Goal: Transaction & Acquisition: Purchase product/service

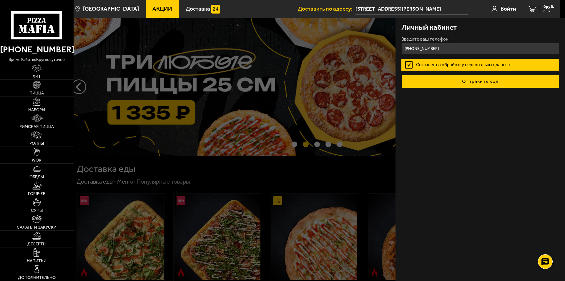
type input "+7 (921) 984-43-17"
click at [456, 82] on button "Отправить код" at bounding box center [480, 81] width 158 height 13
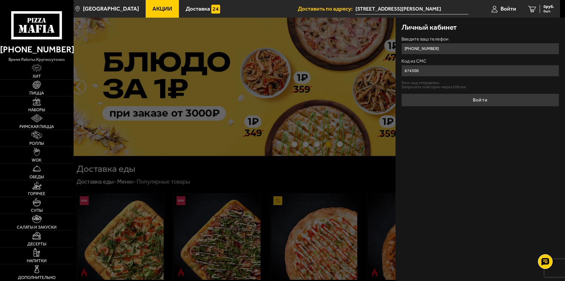
type input "674300"
click at [401, 94] on button "Войти" at bounding box center [480, 100] width 158 height 13
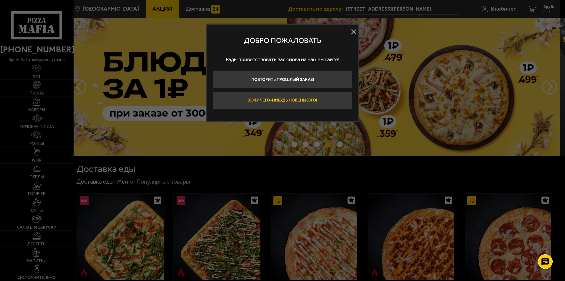
click at [324, 103] on button "Хочу чего-нибудь новенького!" at bounding box center [282, 100] width 139 height 18
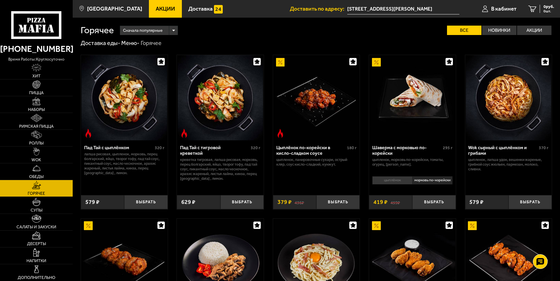
click at [158, 8] on span "Акции" at bounding box center [165, 9] width 19 height 6
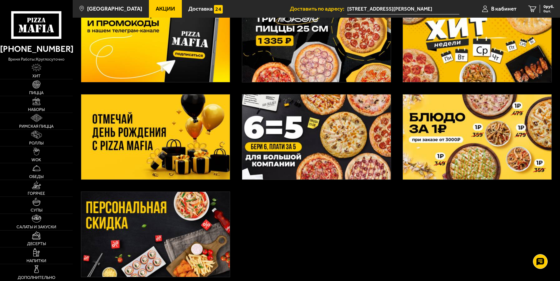
scroll to position [30, 0]
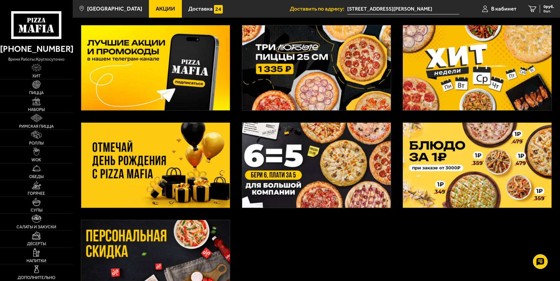
click at [308, 176] on img at bounding box center [316, 165] width 149 height 85
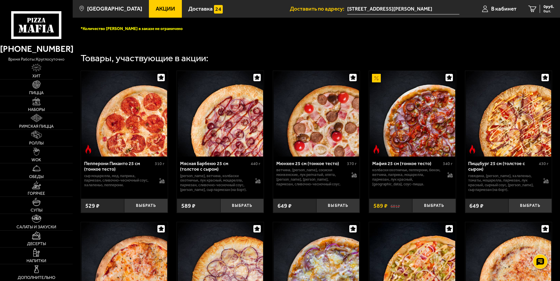
scroll to position [240, 0]
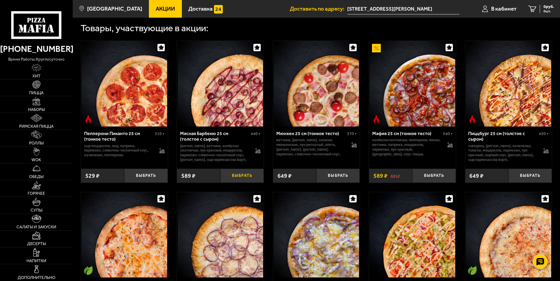
click at [247, 183] on button "Выбрать" at bounding box center [241, 176] width 43 height 14
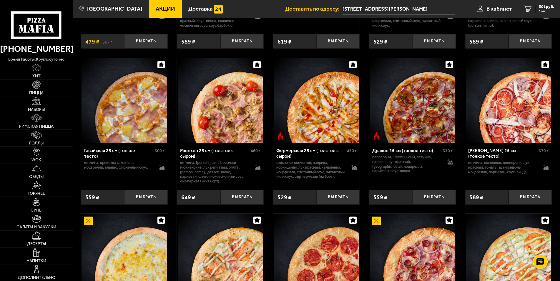
scroll to position [690, 0]
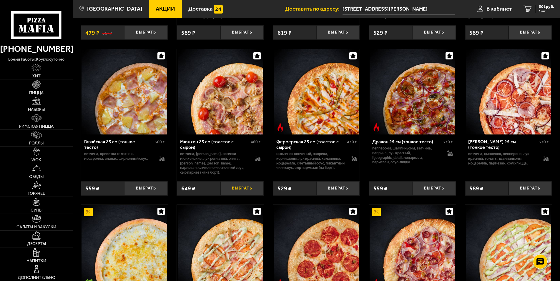
click at [247, 196] on button "Выбрать" at bounding box center [241, 188] width 43 height 14
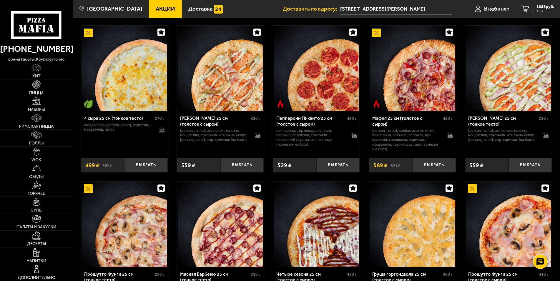
scroll to position [870, 0]
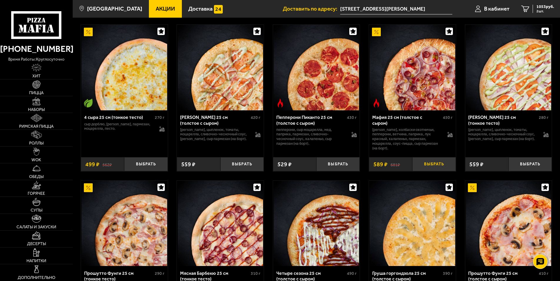
click at [436, 171] on button "Выбрать" at bounding box center [433, 164] width 43 height 14
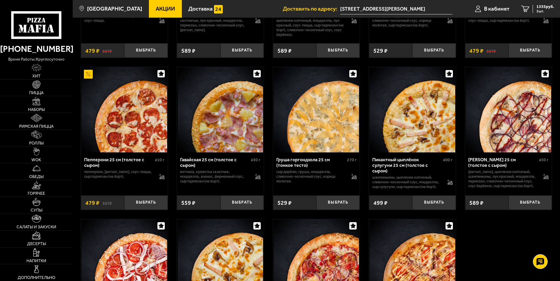
scroll to position [1140, 0]
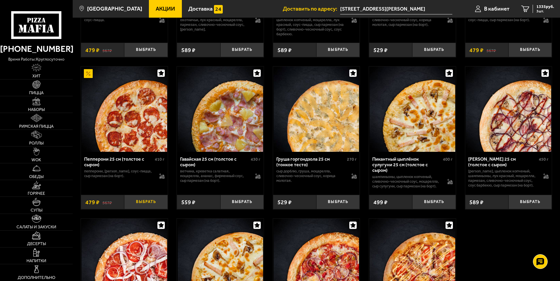
click at [144, 209] on button "Выбрать" at bounding box center [145, 202] width 43 height 14
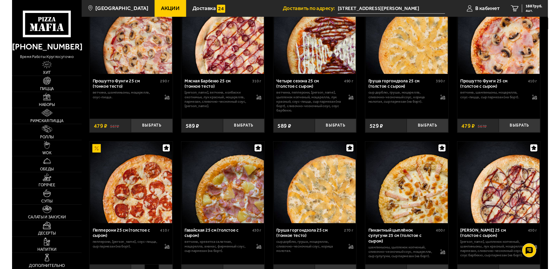
scroll to position [1050, 0]
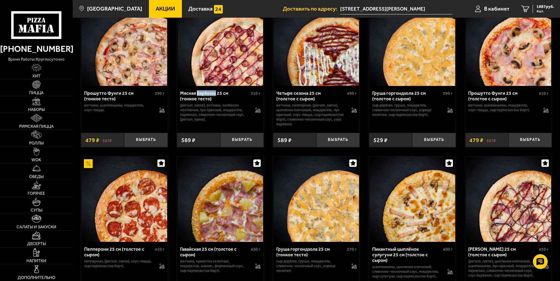
drag, startPoint x: 196, startPoint y: 101, endPoint x: 214, endPoint y: 107, distance: 19.0
click at [214, 107] on div "Мясная Барбекю 25 см (тонкое тесто) 310 г бекон, ветчина, колбаски охотничьи, л…" at bounding box center [220, 107] width 87 height 42
copy div "Барбекю"
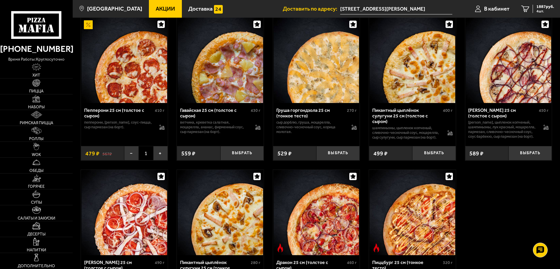
scroll to position [1176, 0]
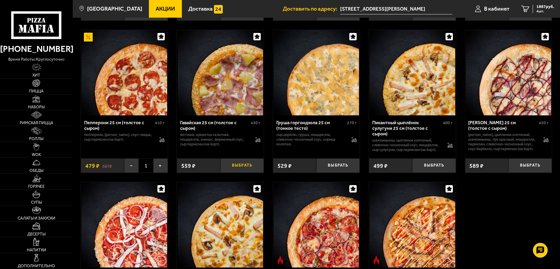
click at [241, 173] on button "Выбрать" at bounding box center [241, 165] width 43 height 14
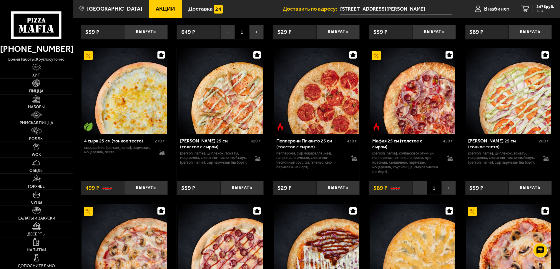
scroll to position [816, 0]
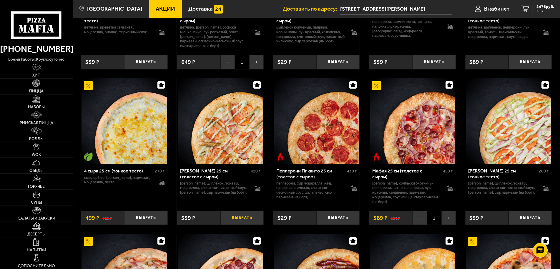
click at [240, 225] on button "Выбрать" at bounding box center [241, 218] width 43 height 14
click at [542, 9] on span "6 шт." at bounding box center [545, 11] width 18 height 4
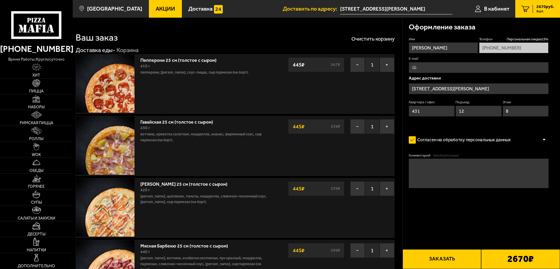
type input "улица Есенина, 26к1"
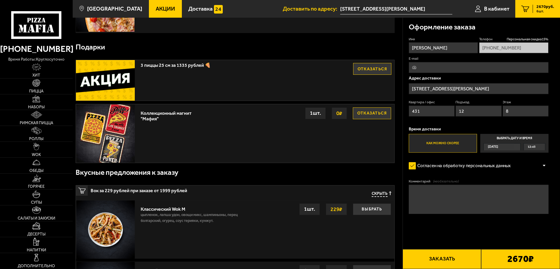
scroll to position [381, 0]
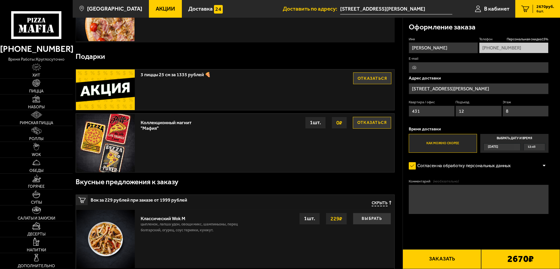
click at [377, 206] on span "Скрыть" at bounding box center [379, 204] width 16 height 6
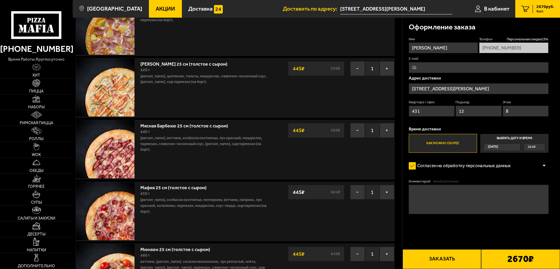
scroll to position [0, 0]
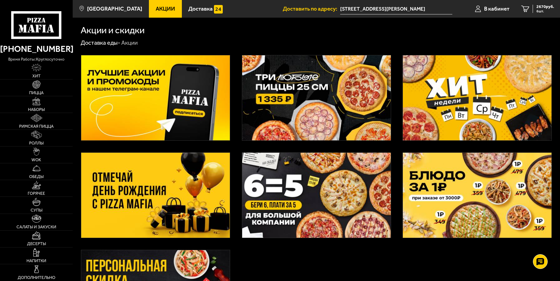
click at [296, 104] on img at bounding box center [316, 97] width 149 height 85
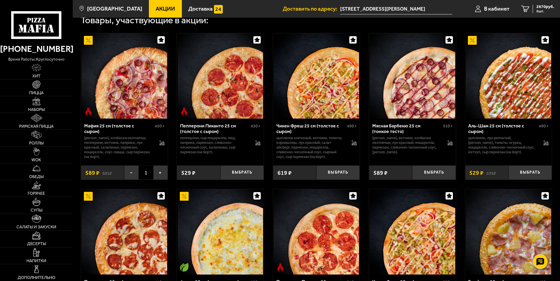
scroll to position [180, 0]
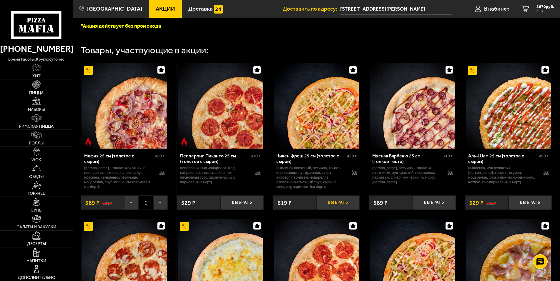
click at [338, 204] on button "Выбрать" at bounding box center [337, 202] width 43 height 14
click at [527, 205] on button "Выбрать" at bounding box center [529, 202] width 43 height 14
click at [548, 7] on span "3748 руб." at bounding box center [545, 7] width 18 height 4
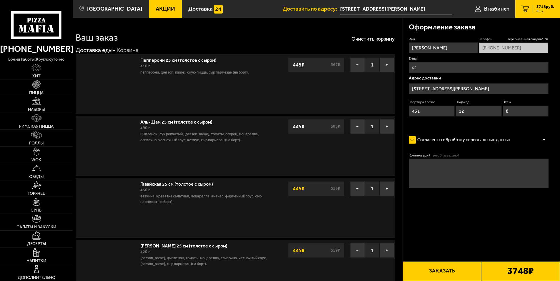
type input "улица Есенина, 26к1"
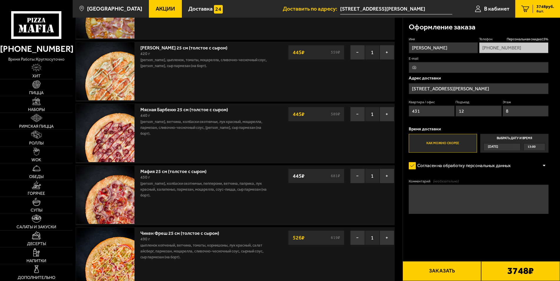
scroll to position [180, 0]
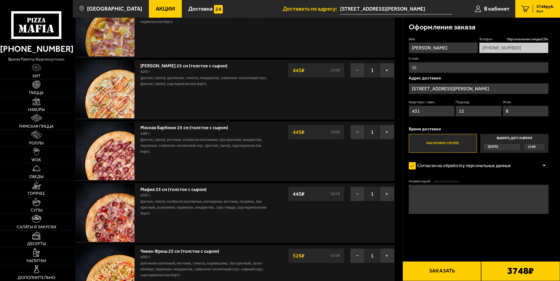
click at [351, 72] on button "−" at bounding box center [357, 70] width 15 height 15
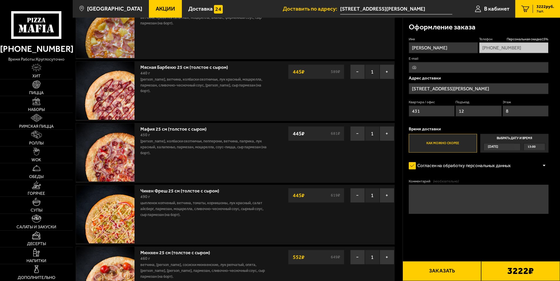
scroll to position [120, 0]
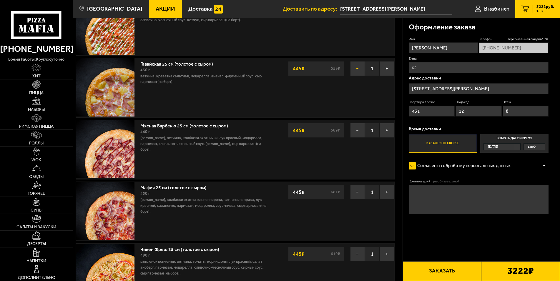
click at [354, 70] on button "−" at bounding box center [357, 68] width 15 height 15
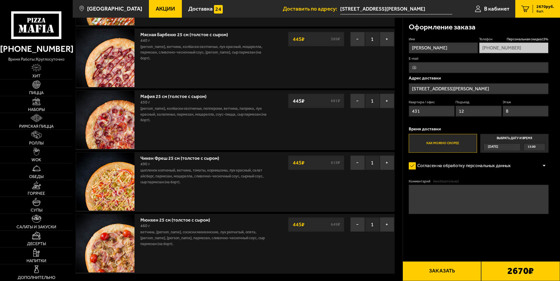
scroll to position [150, 0]
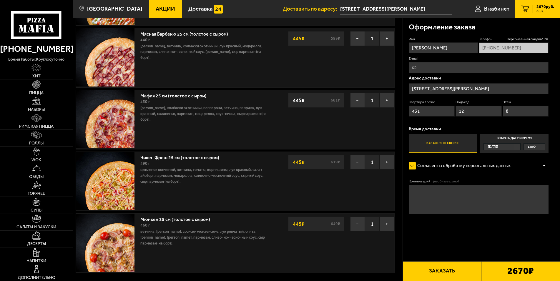
click at [530, 148] on span "13:00" at bounding box center [531, 147] width 8 height 7
click at [0, 0] on input "Выбрать дату и время Сегодня 13:00" at bounding box center [0, 0] width 0 height 0
click at [540, 148] on div "13:00" at bounding box center [533, 147] width 21 height 7
click at [532, 189] on span "16:30" at bounding box center [532, 187] width 8 height 7
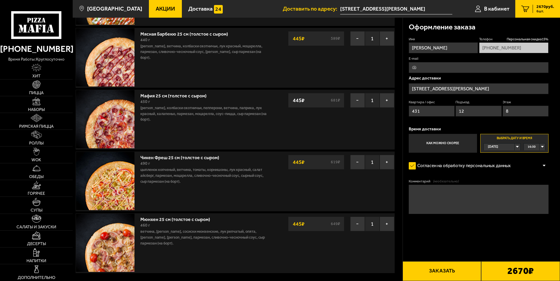
click at [542, 147] on div "16:30" at bounding box center [533, 147] width 21 height 7
click at [531, 194] on span "16:45" at bounding box center [532, 194] width 8 height 7
click at [441, 272] on button "Заказать" at bounding box center [441, 271] width 79 height 20
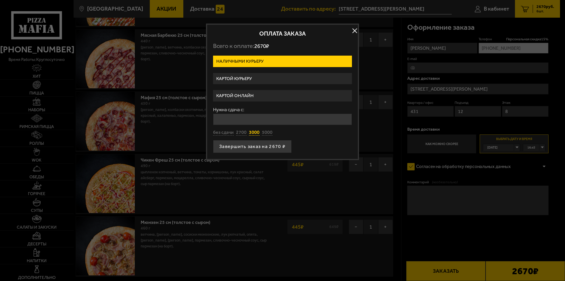
click at [252, 134] on button "3000" at bounding box center [254, 132] width 11 height 6
type input "3000"
click at [241, 145] on button "Завершить заказ на 2670 ₽" at bounding box center [252, 146] width 79 height 13
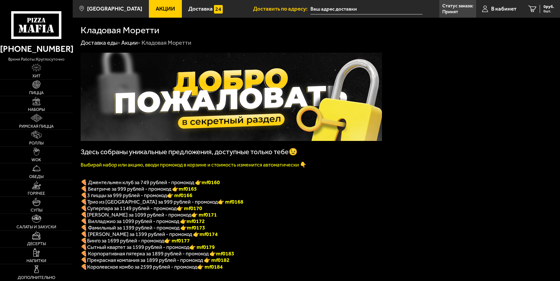
type input "[STREET_ADDRESS][PERSON_NAME]"
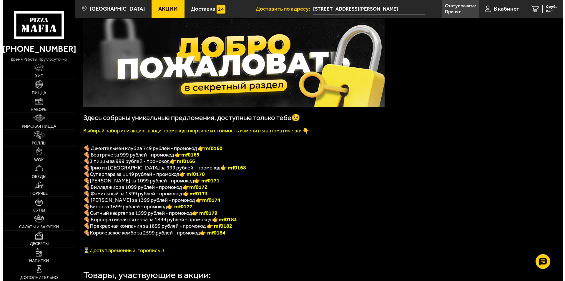
scroll to position [30, 0]
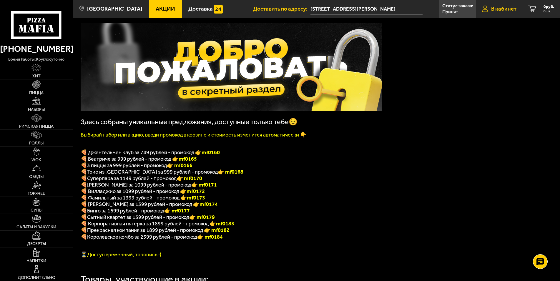
click at [505, 10] on span "В кабинет" at bounding box center [503, 9] width 25 height 6
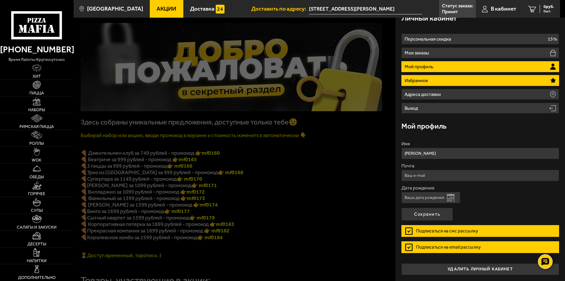
scroll to position [0, 0]
